Goal: Communication & Community: Ask a question

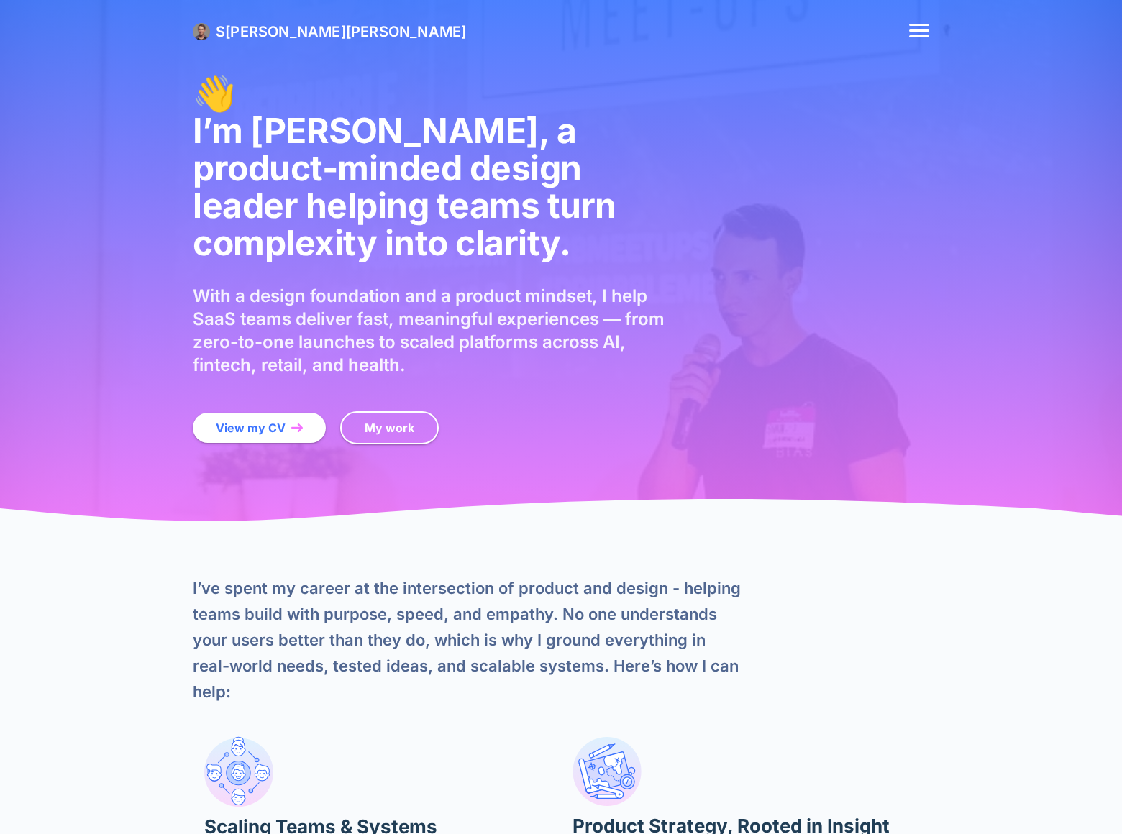
scroll to position [3718, 0]
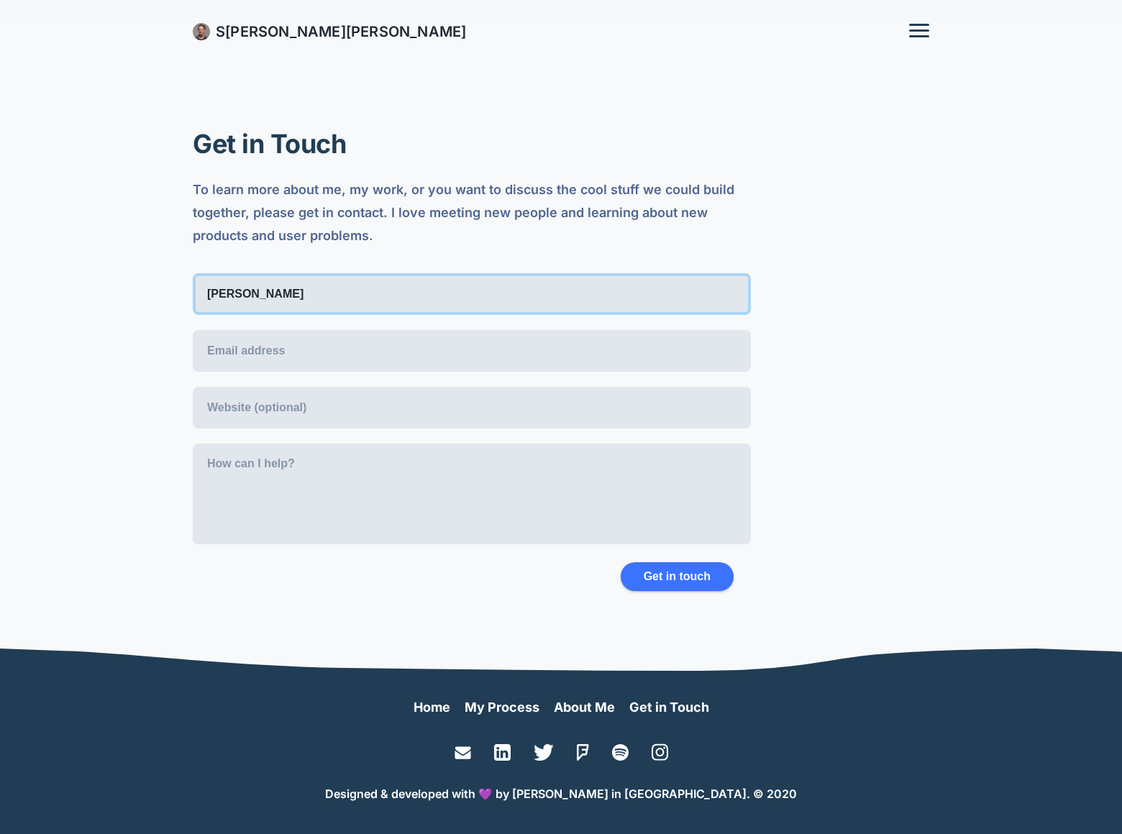
type input "Gary Miller"
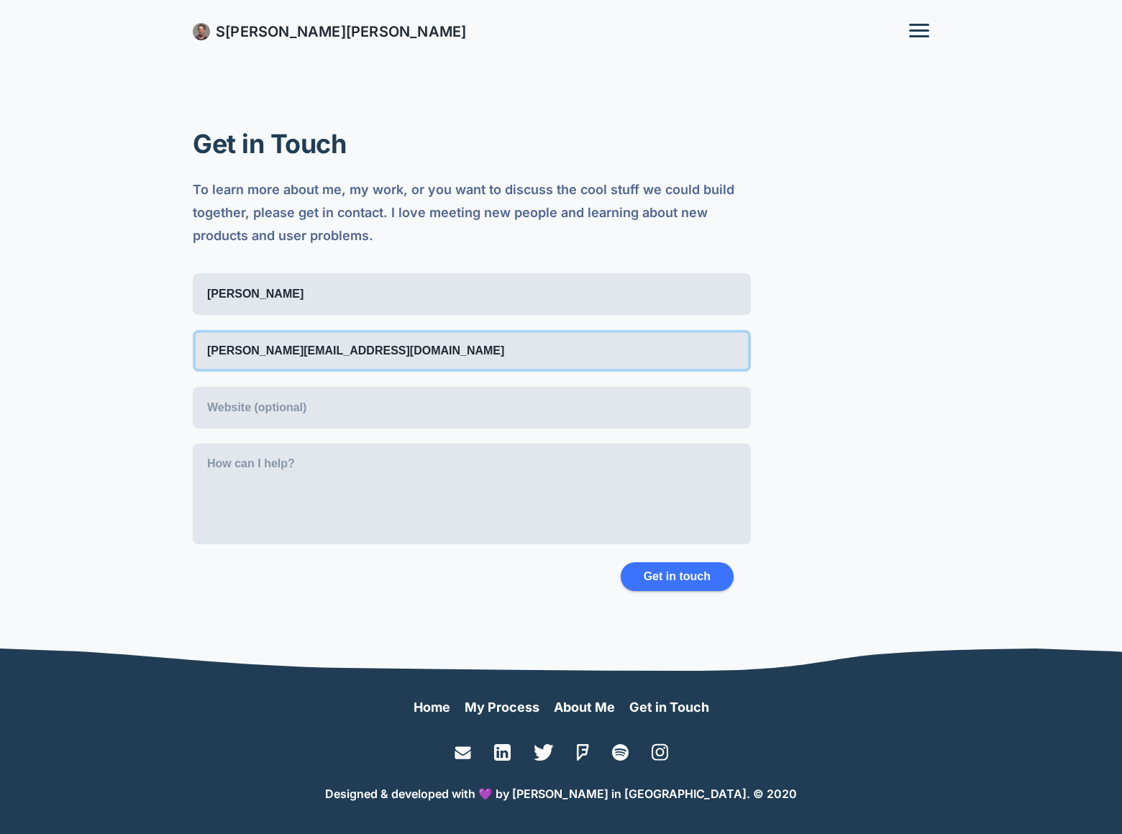
type input "gary-miller@dominatingkeywords.com"
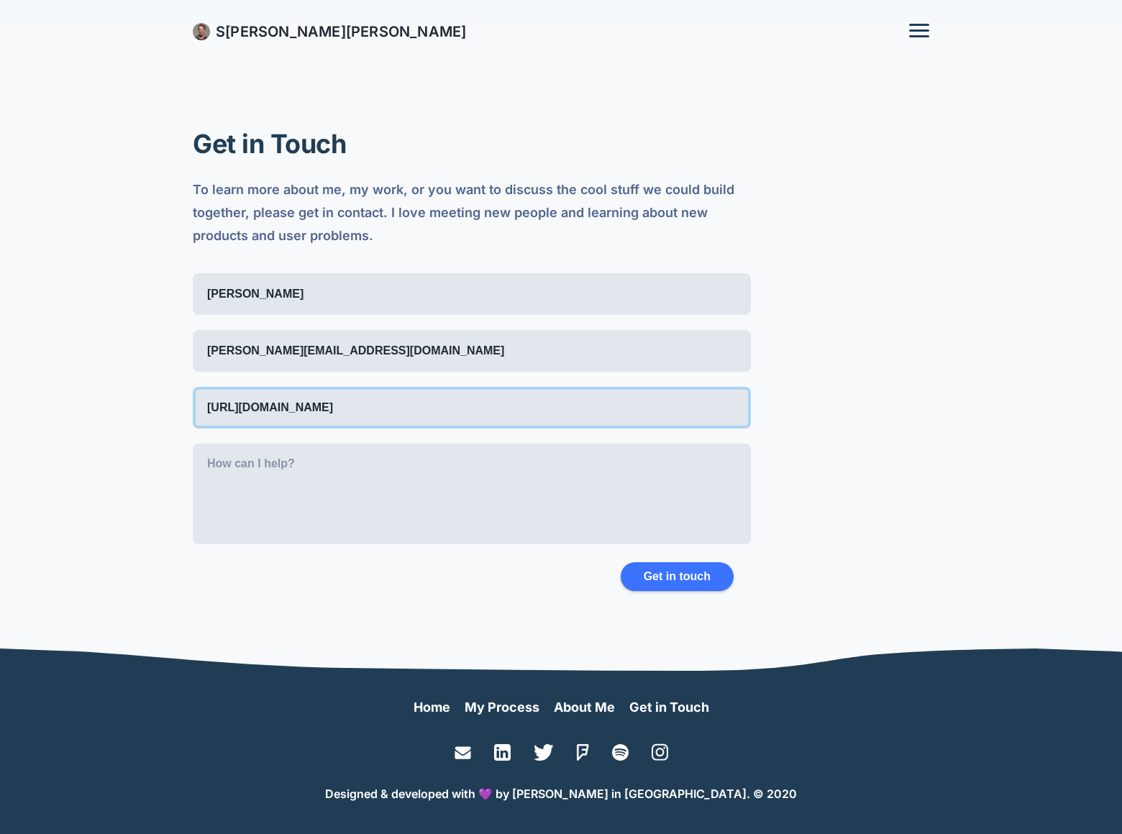
type input "https://www.dominatingkeywords.com"
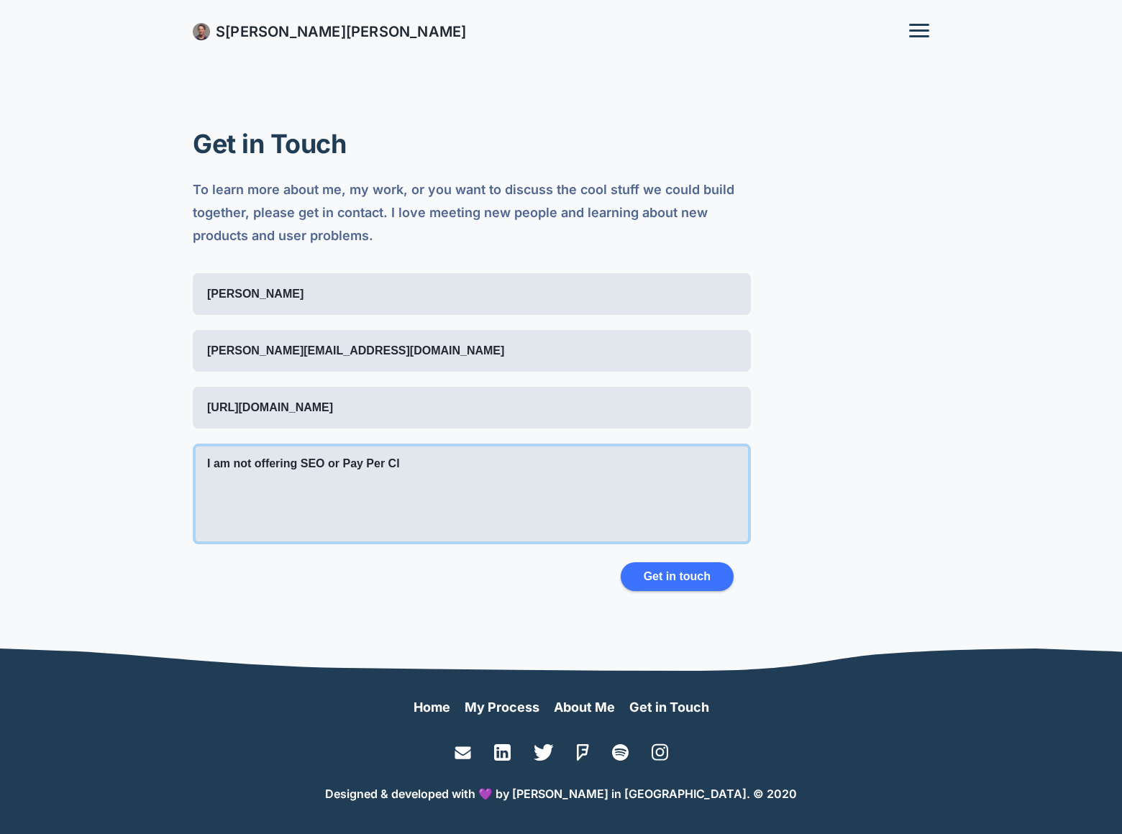
scroll to position [7, 0]
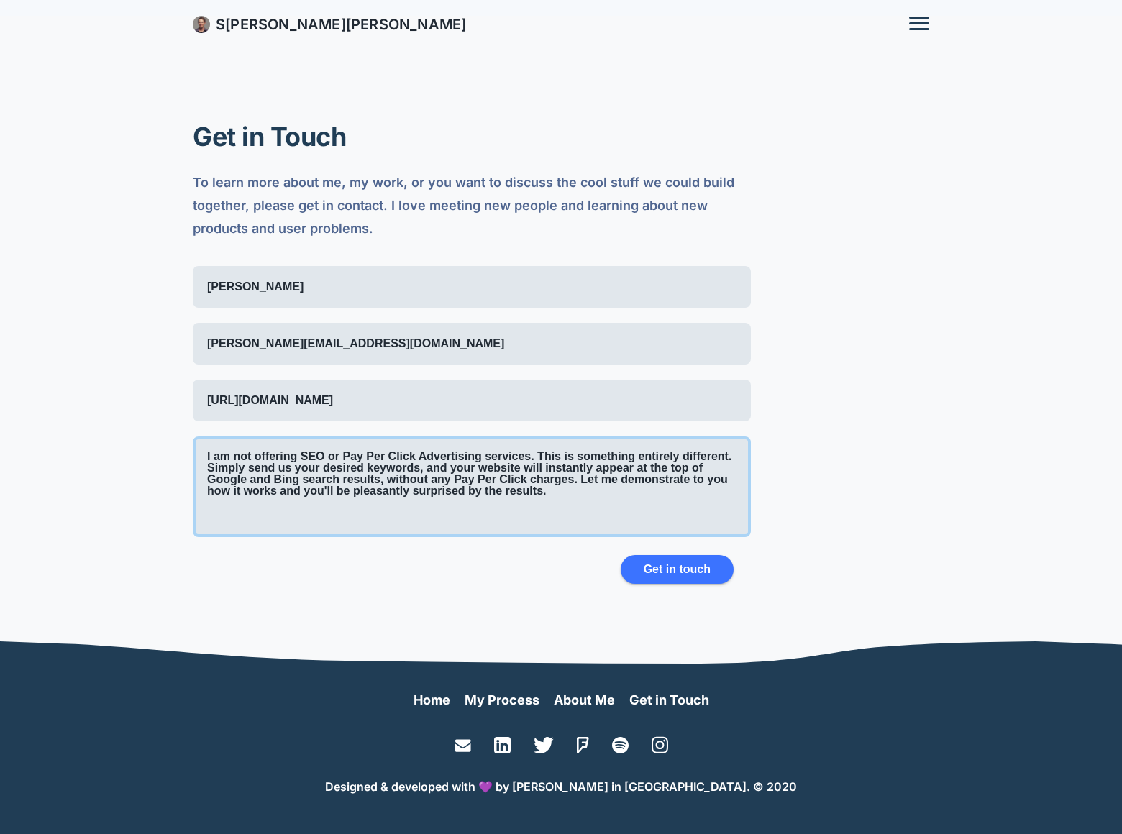
type textarea "I am not offering SEO or Pay Per Click Advertising services. This is something …"
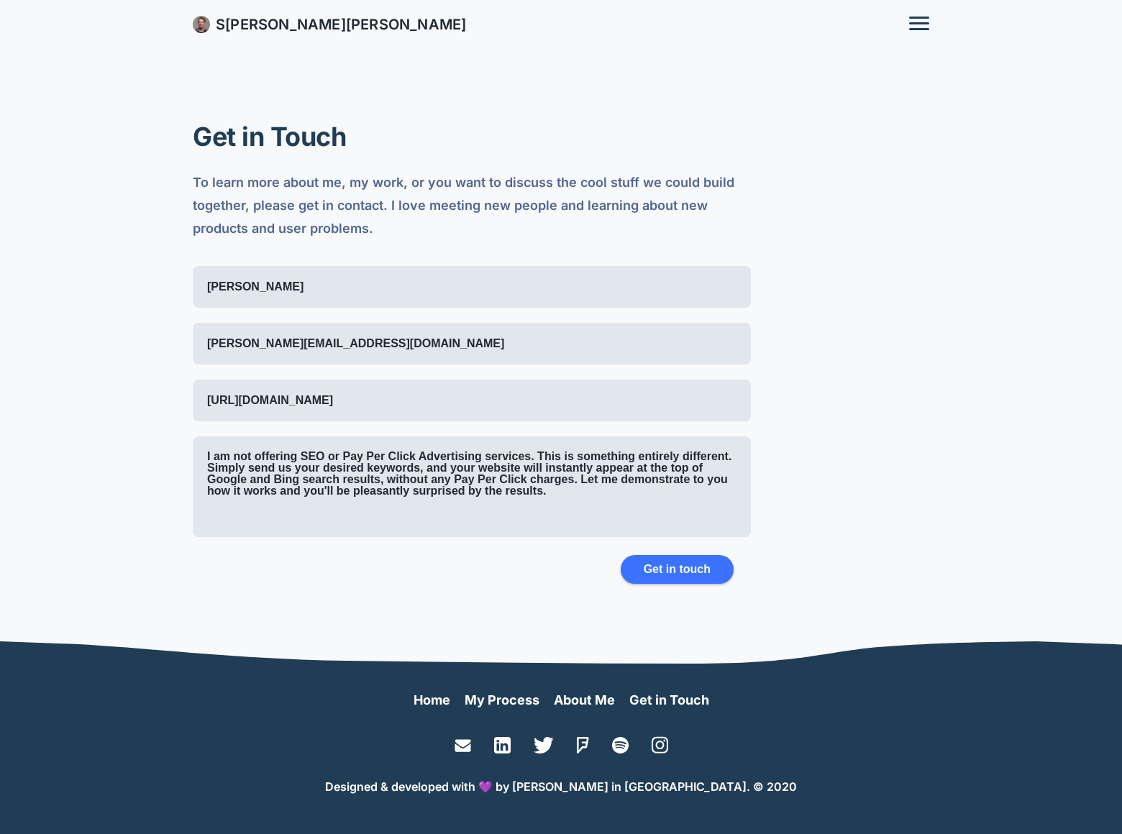
click at [670, 571] on button "Get in touch" at bounding box center [677, 569] width 113 height 29
